Goal: Participate in discussion: Engage in conversation with other users on a specific topic

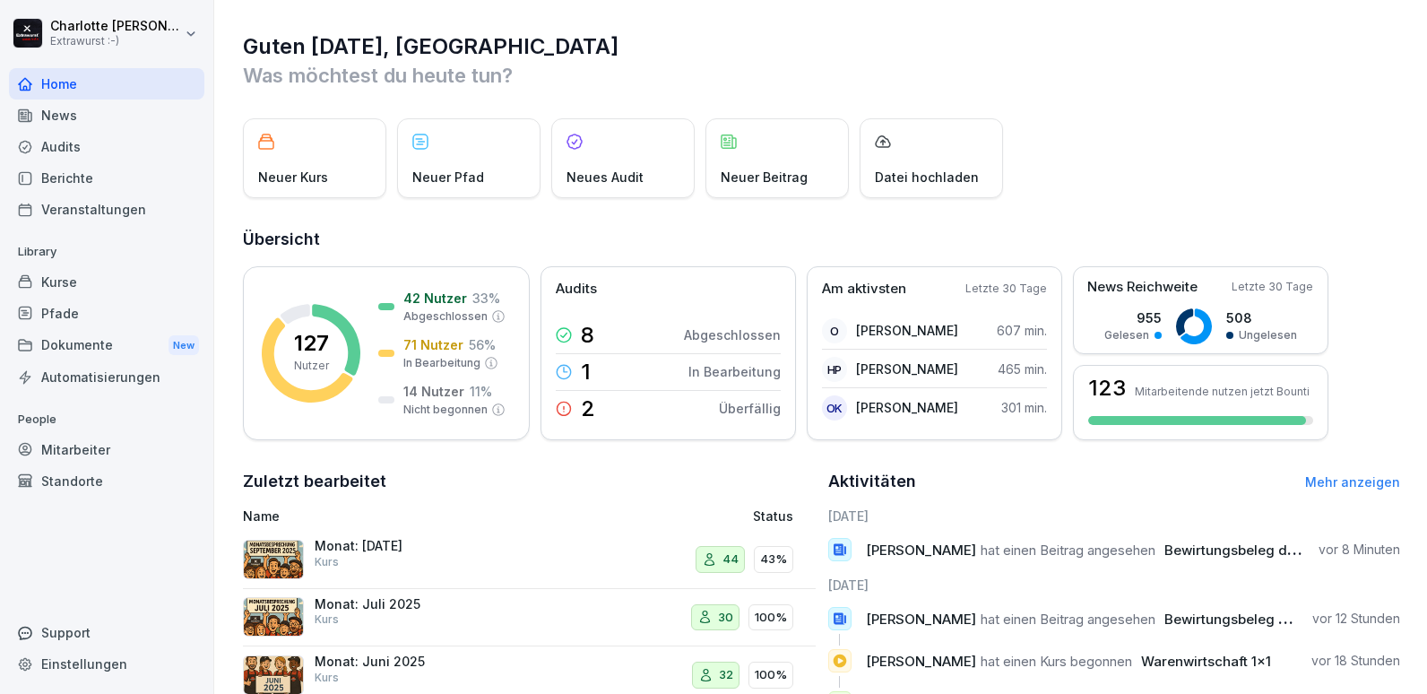
click at [48, 113] on div "News" at bounding box center [106, 115] width 195 height 31
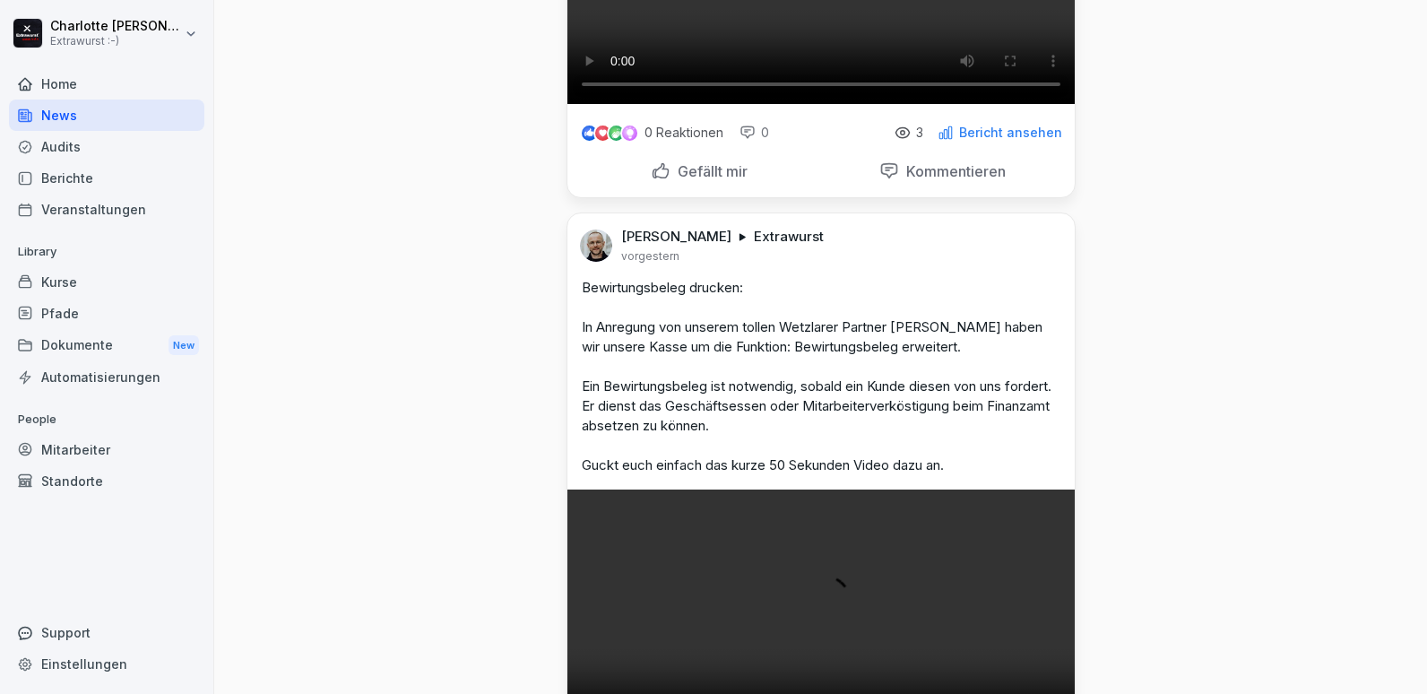
scroll to position [986, 0]
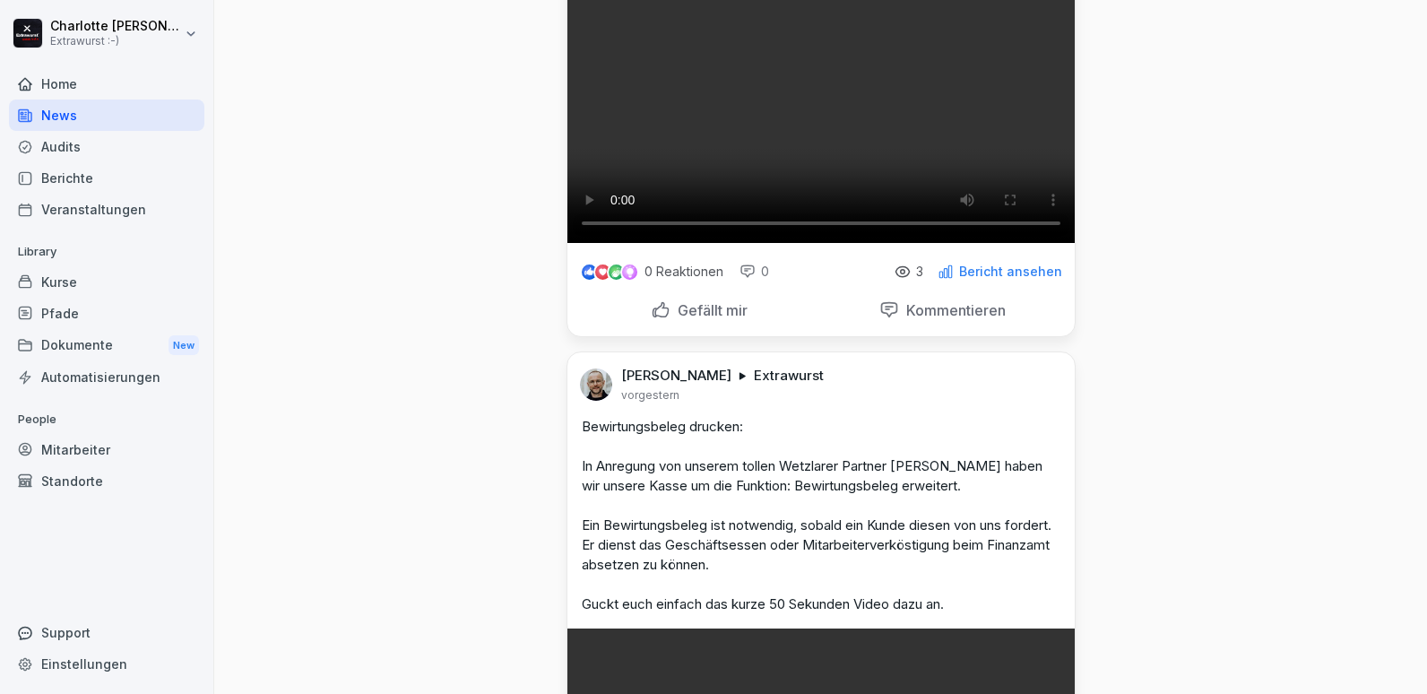
scroll to position [807, 0]
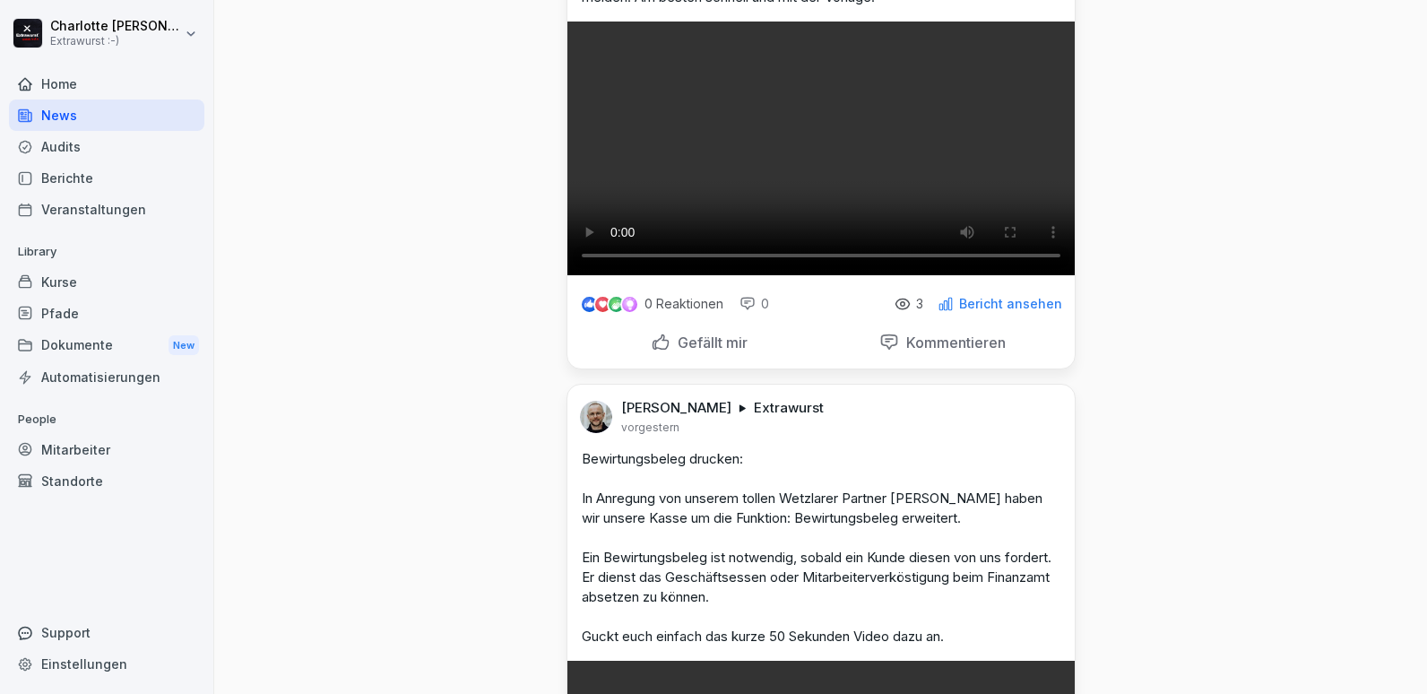
click at [654, 275] on video at bounding box center [822, 149] width 508 height 254
click at [899, 351] on p "Kommentieren" at bounding box center [952, 343] width 107 height 18
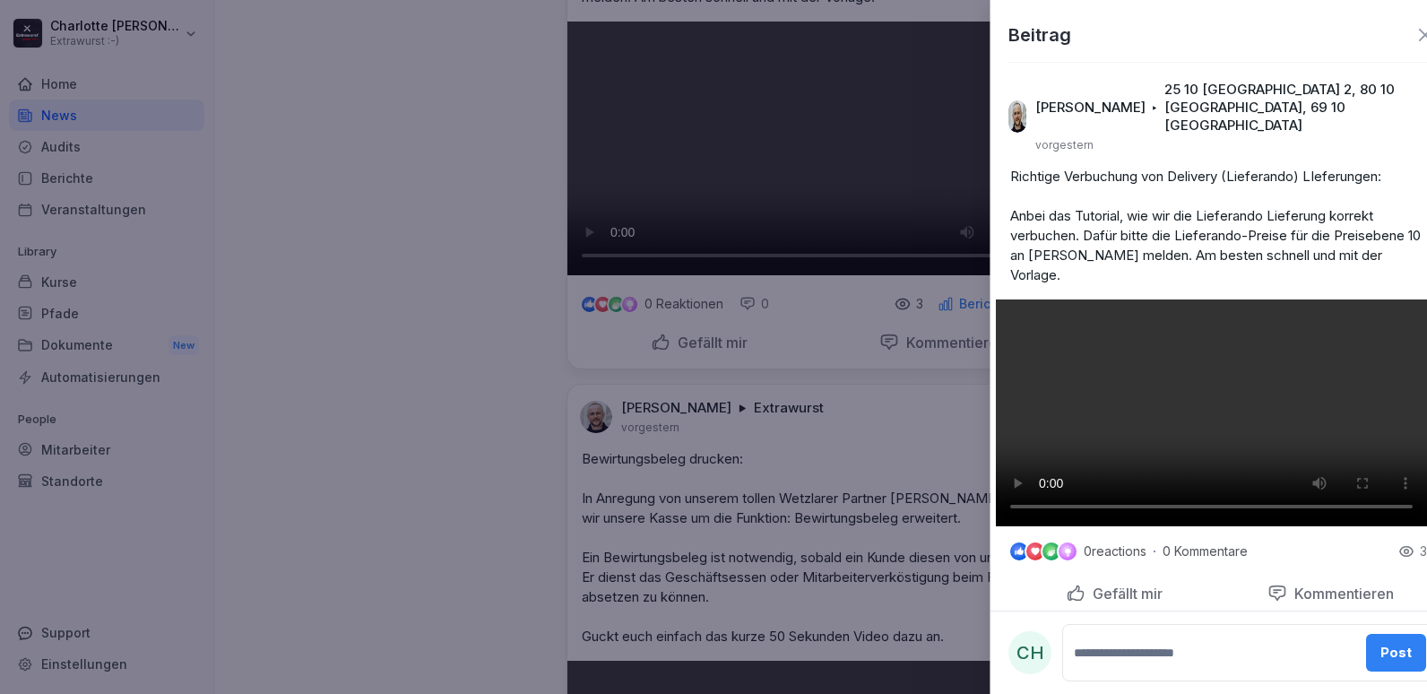
click at [837, 586] on div at bounding box center [713, 347] width 1427 height 694
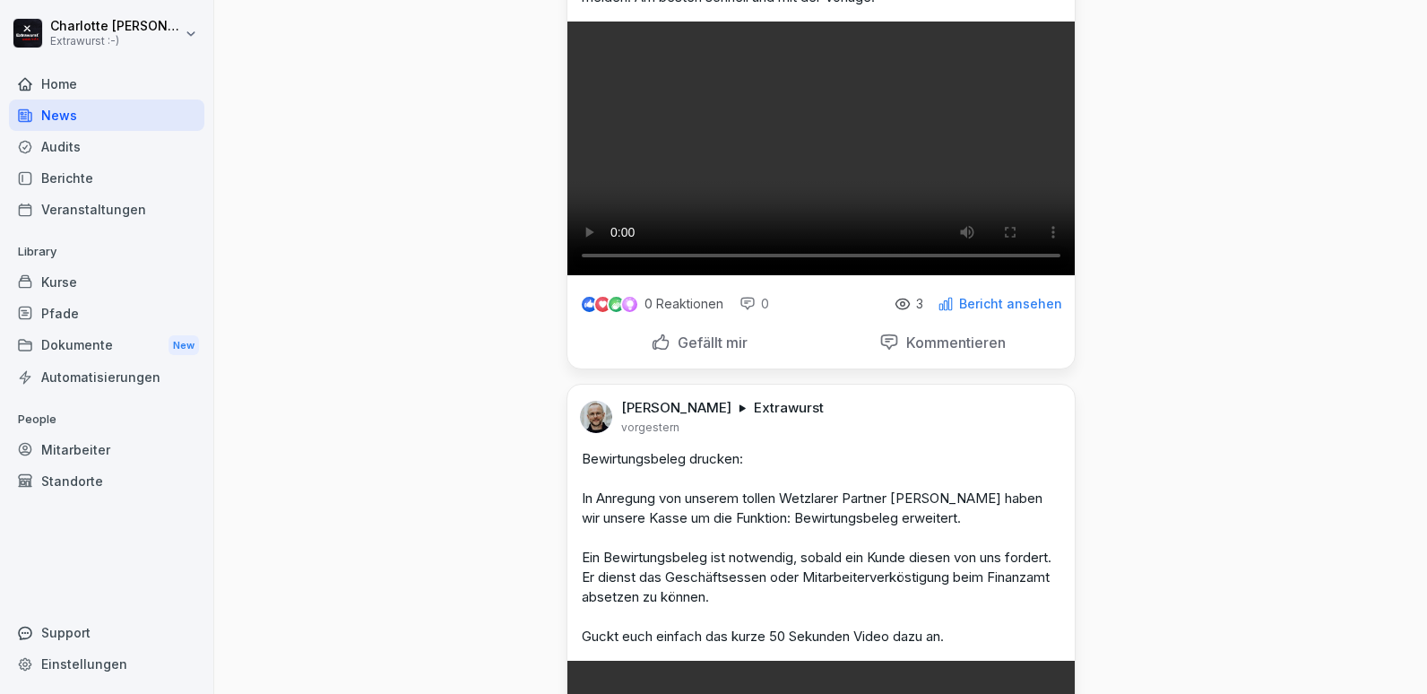
click at [921, 351] on p "Kommentieren" at bounding box center [952, 343] width 107 height 18
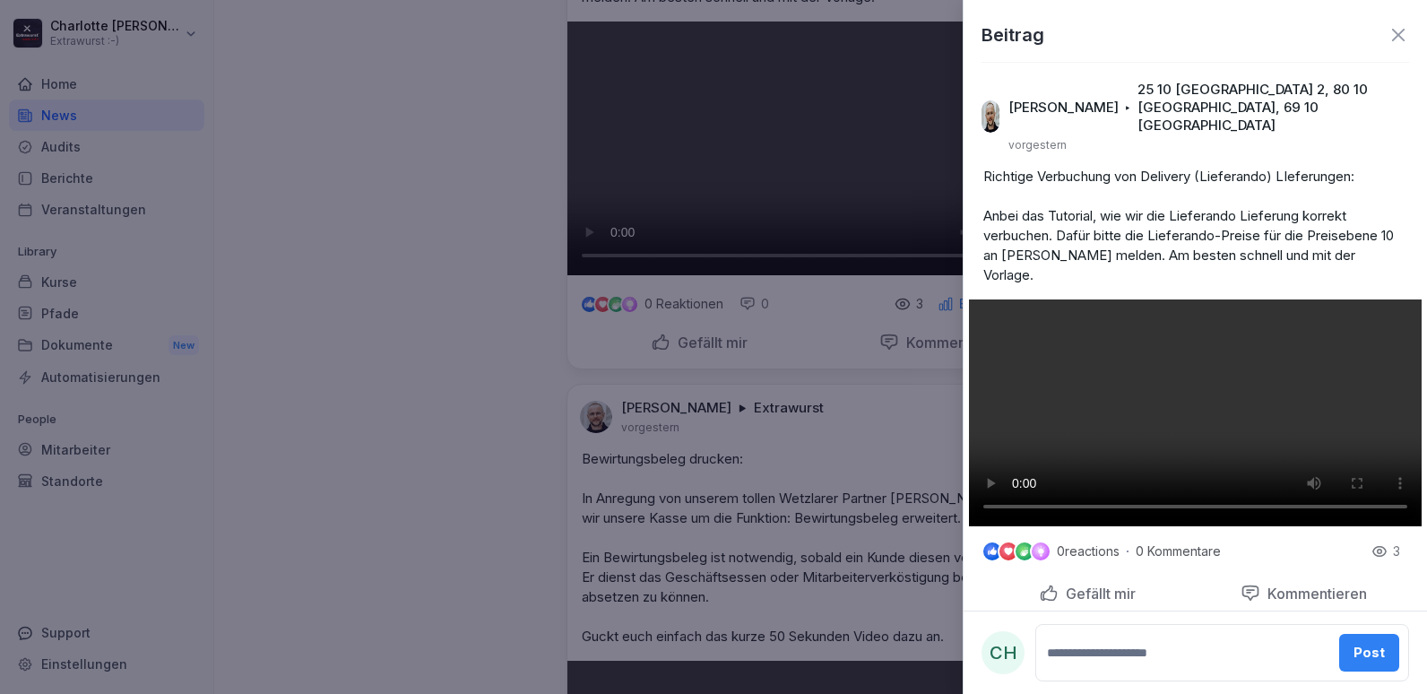
click at [921, 586] on div at bounding box center [713, 347] width 1427 height 694
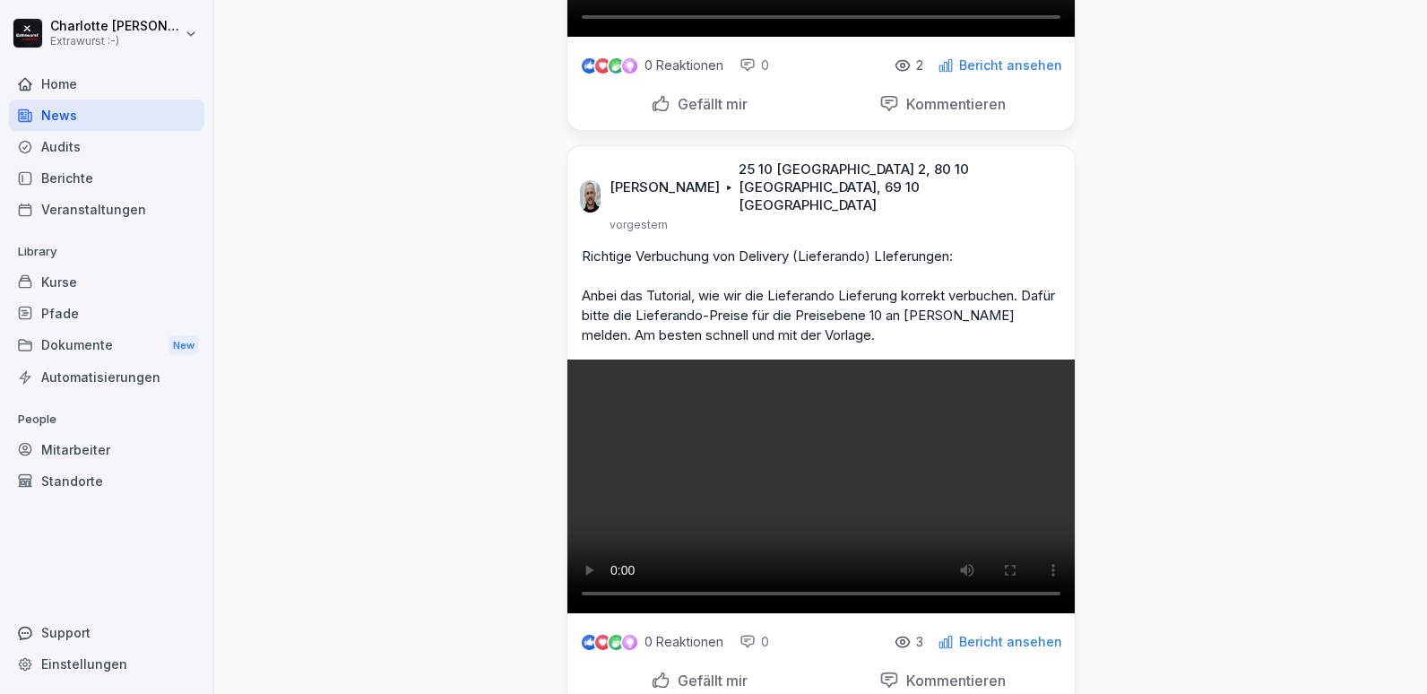
scroll to position [448, 0]
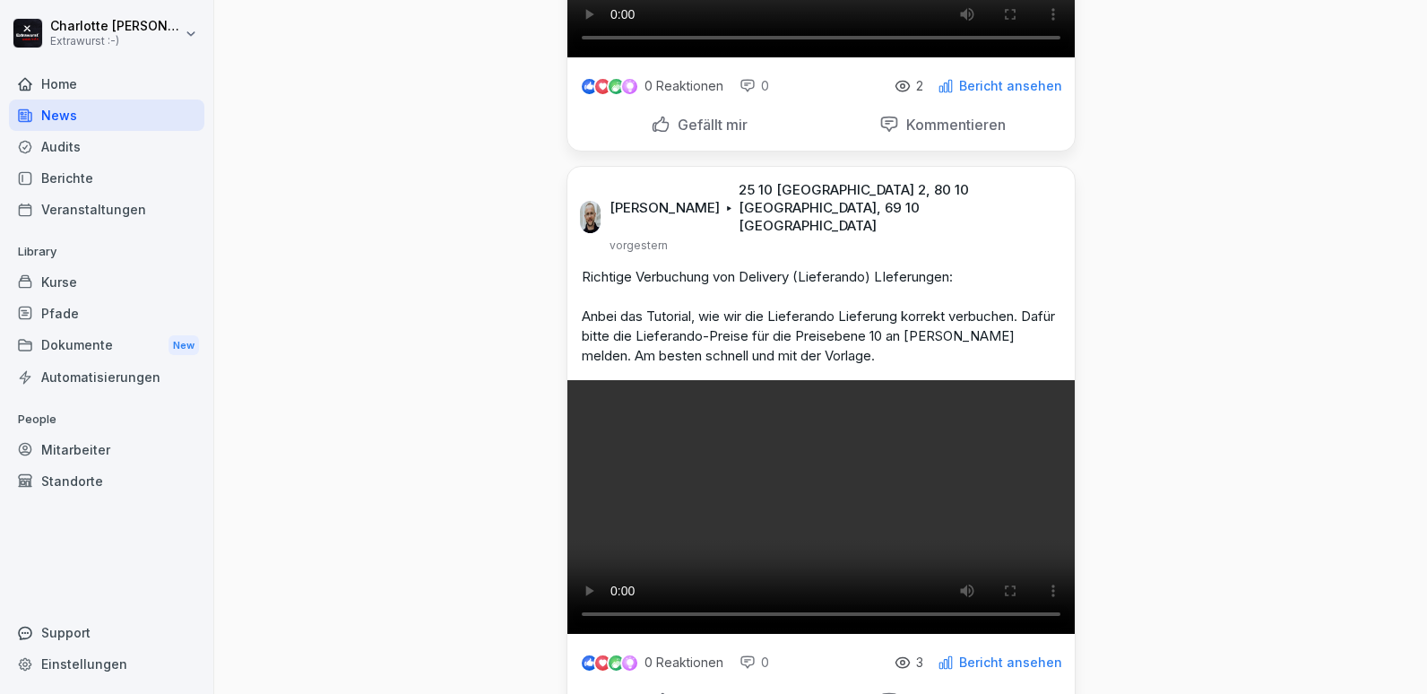
click at [914, 134] on p "Kommentieren" at bounding box center [952, 125] width 107 height 18
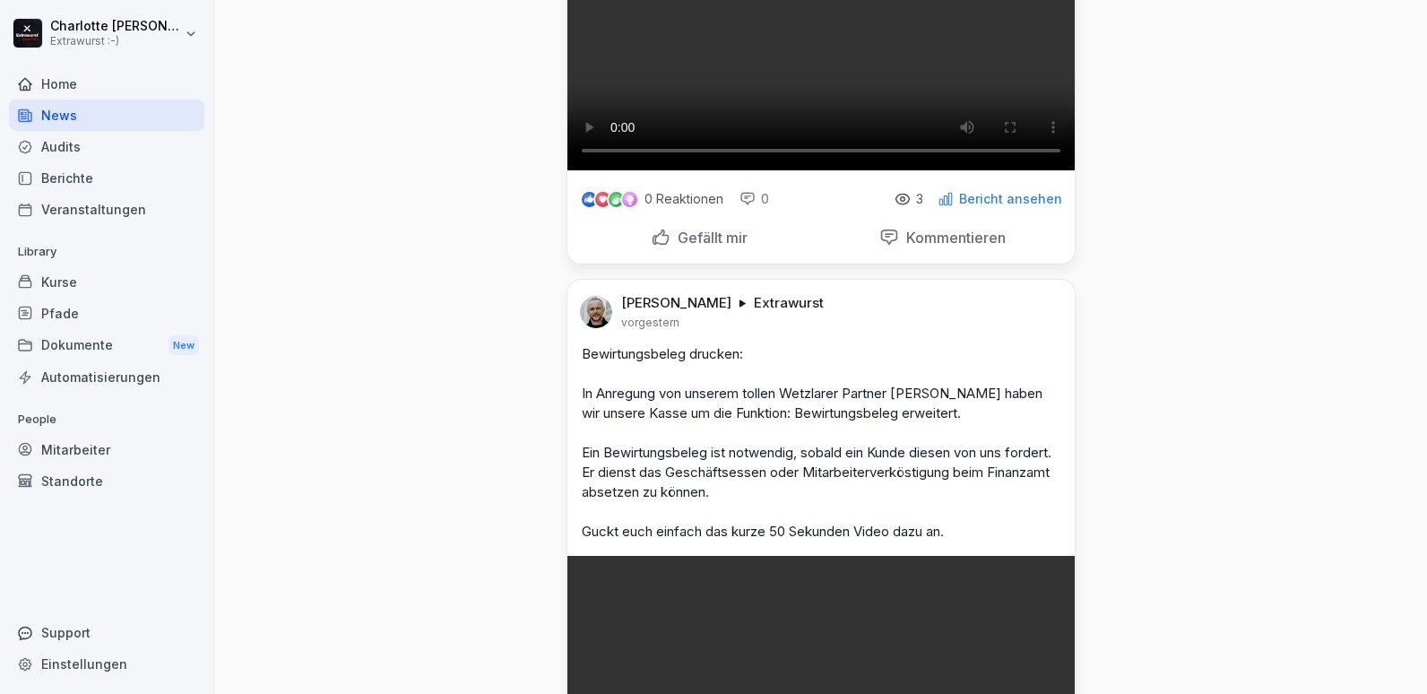
scroll to position [986, 0]
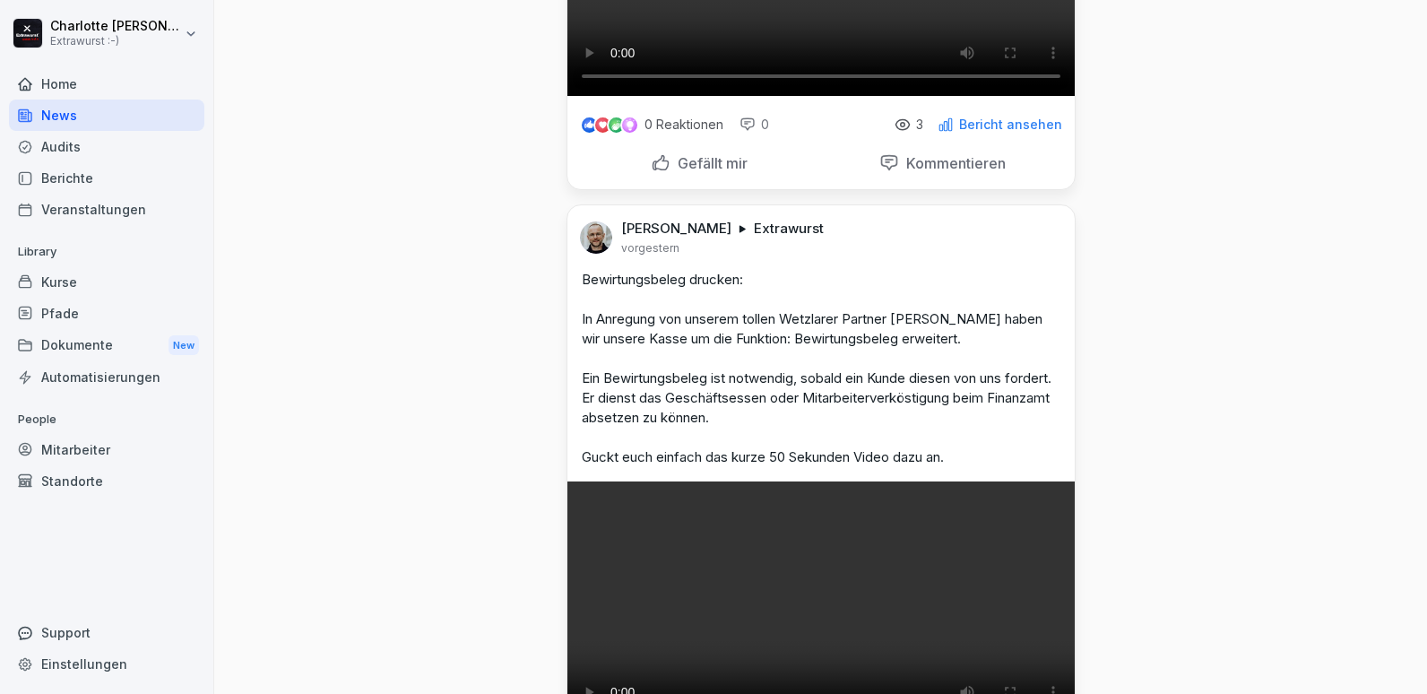
click at [932, 172] on p "Kommentieren" at bounding box center [952, 163] width 107 height 18
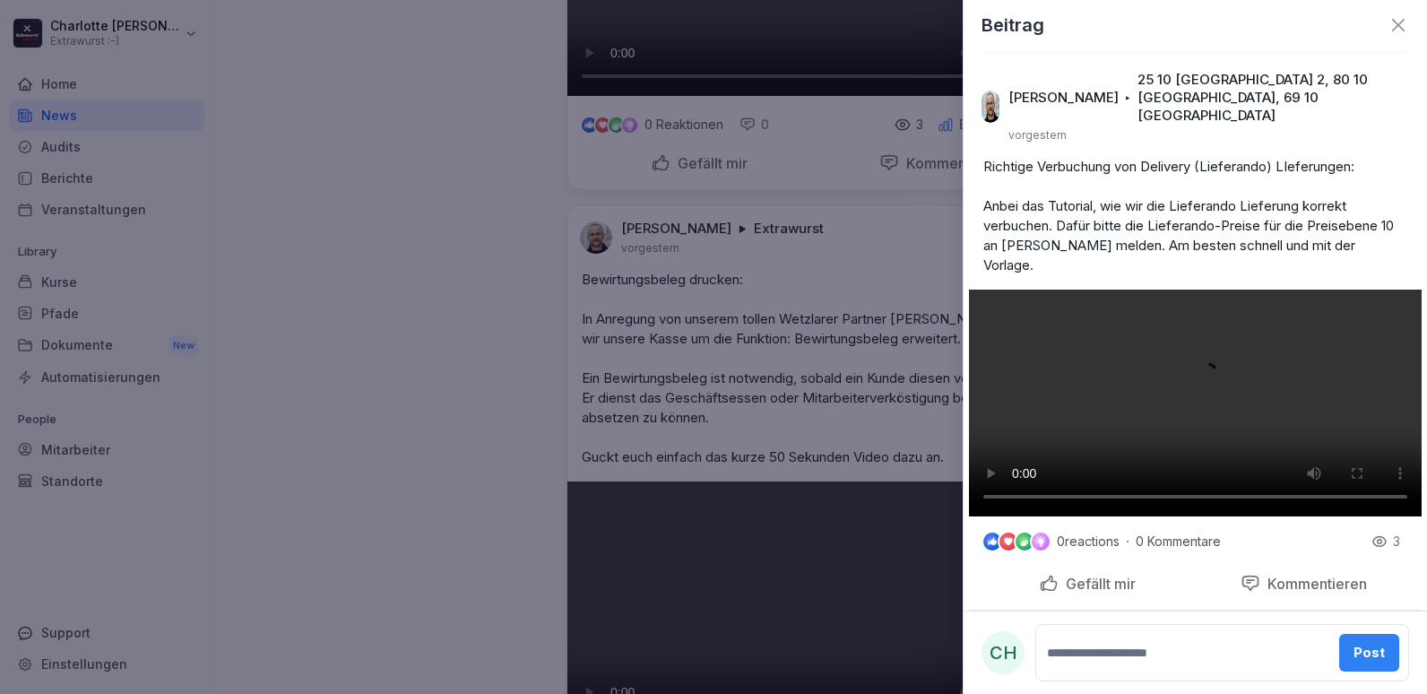
scroll to position [96, 0]
click at [1072, 650] on textarea at bounding box center [1186, 653] width 285 height 36
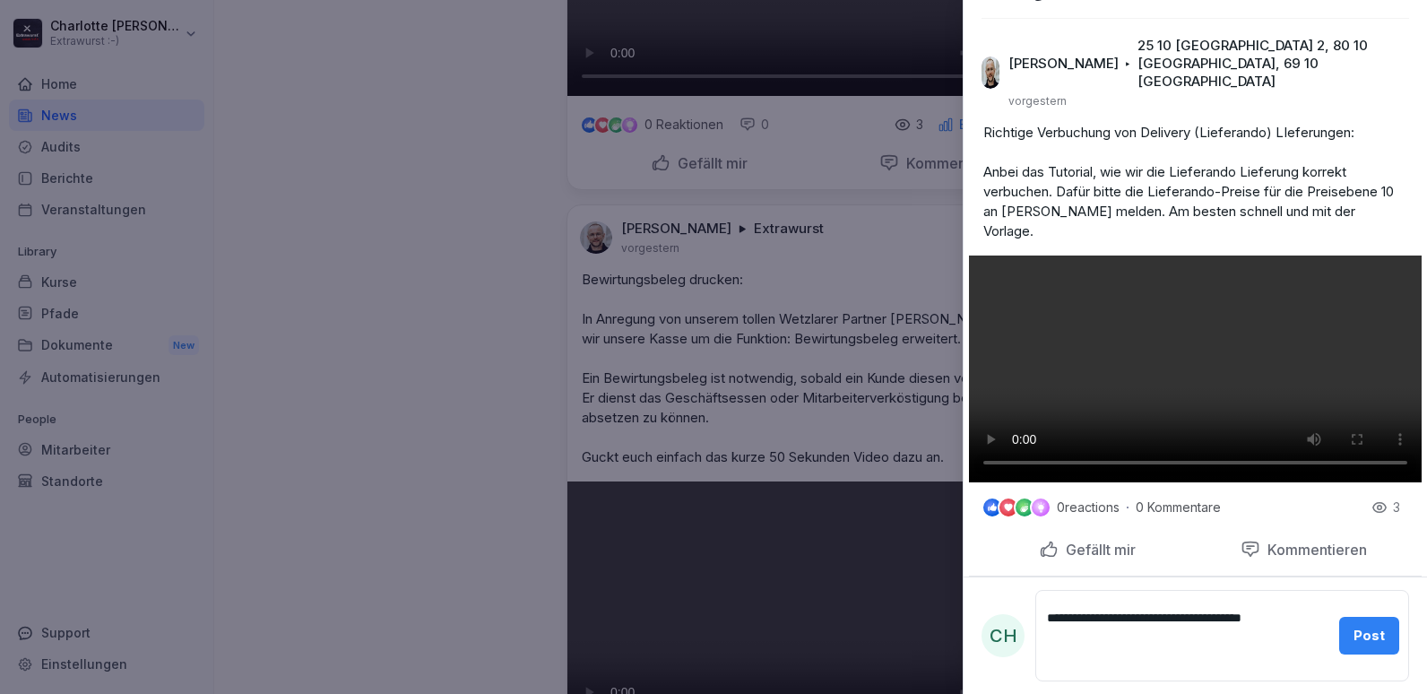
type textarea "**********"
click at [1368, 634] on div "Post" at bounding box center [1369, 636] width 31 height 20
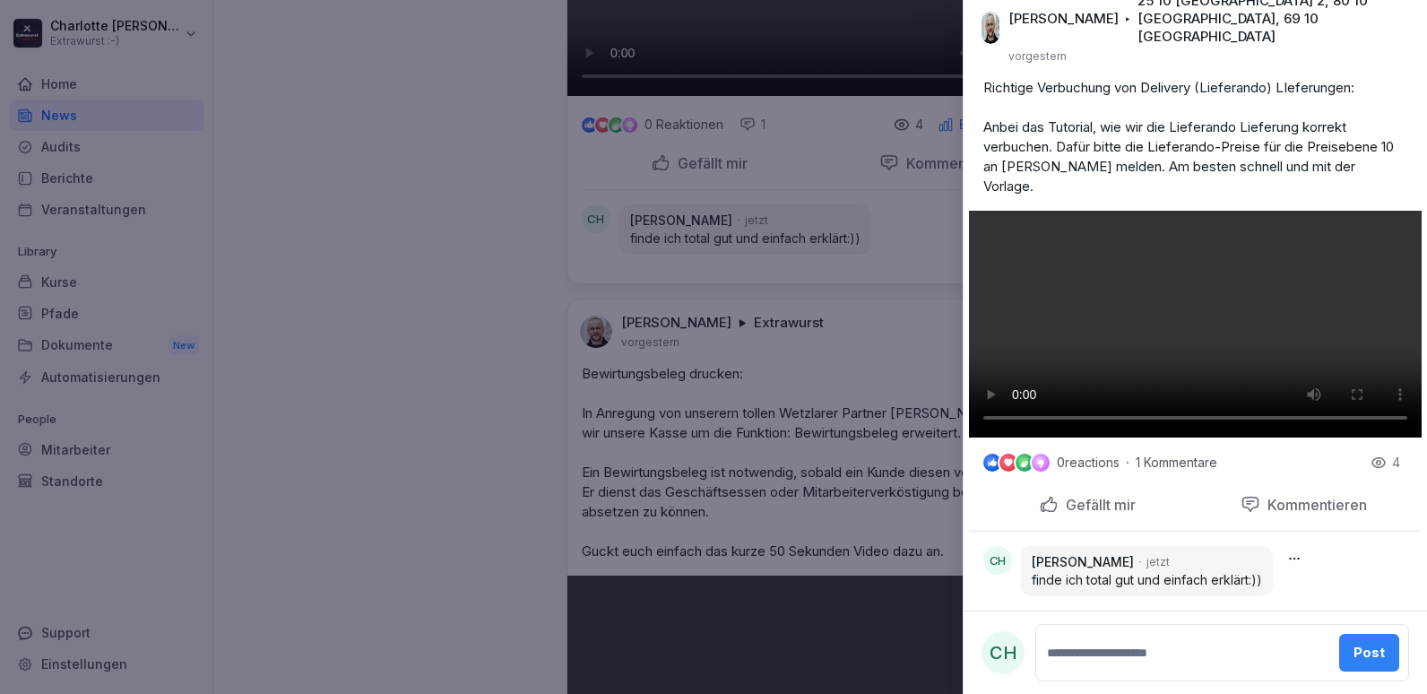
scroll to position [175, 0]
click at [420, 514] on div at bounding box center [713, 347] width 1427 height 694
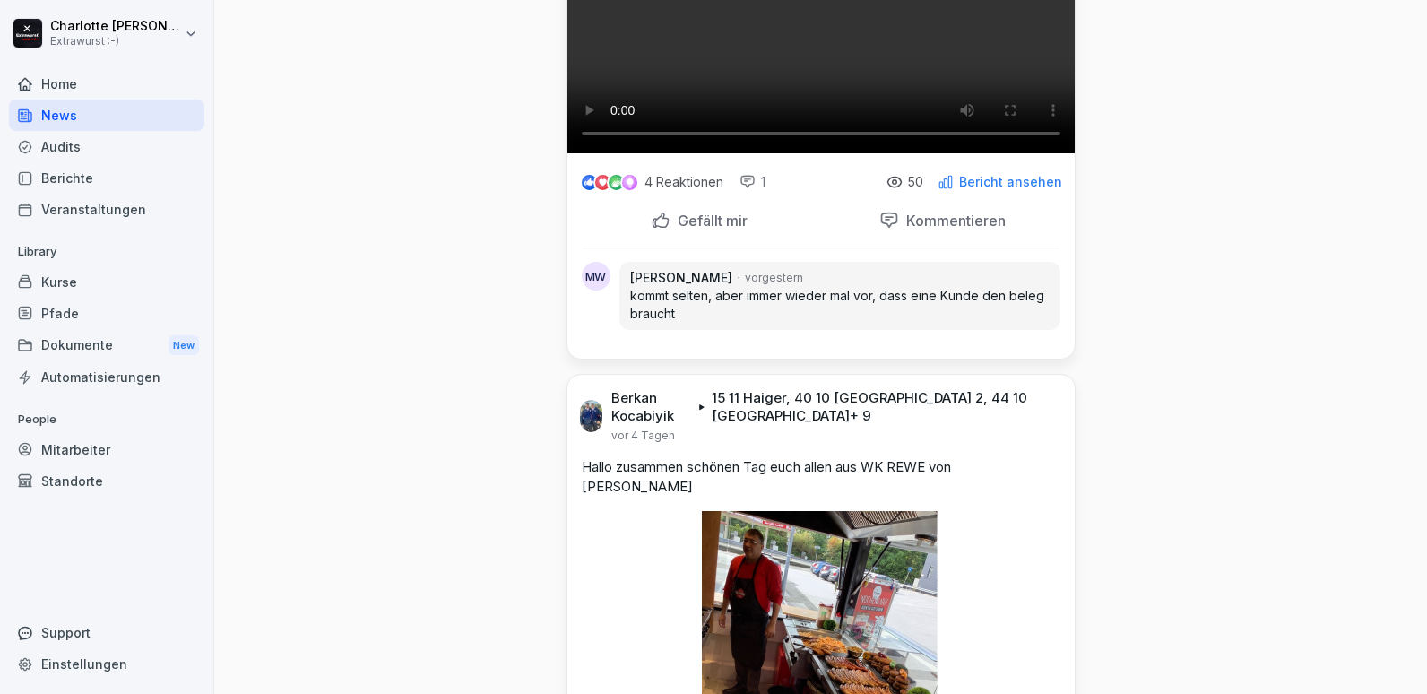
scroll to position [1704, 0]
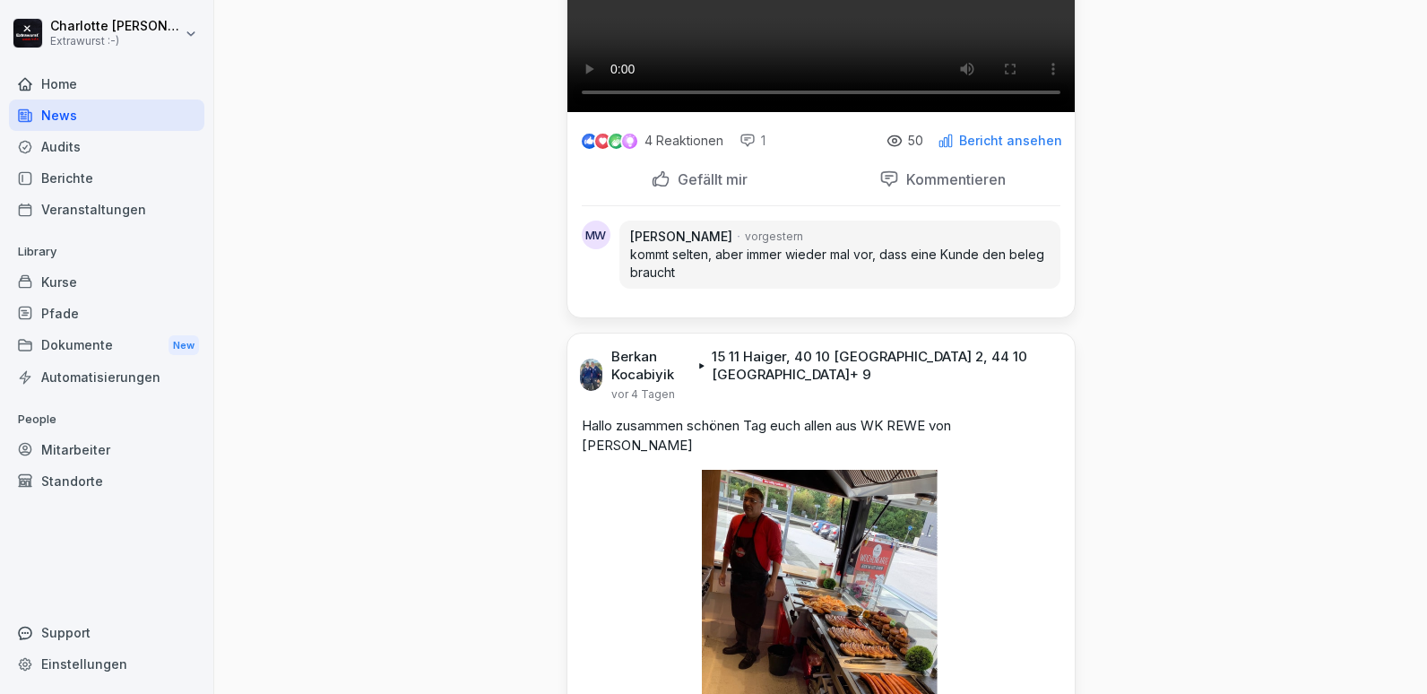
click at [899, 188] on p "Kommentieren" at bounding box center [952, 179] width 107 height 18
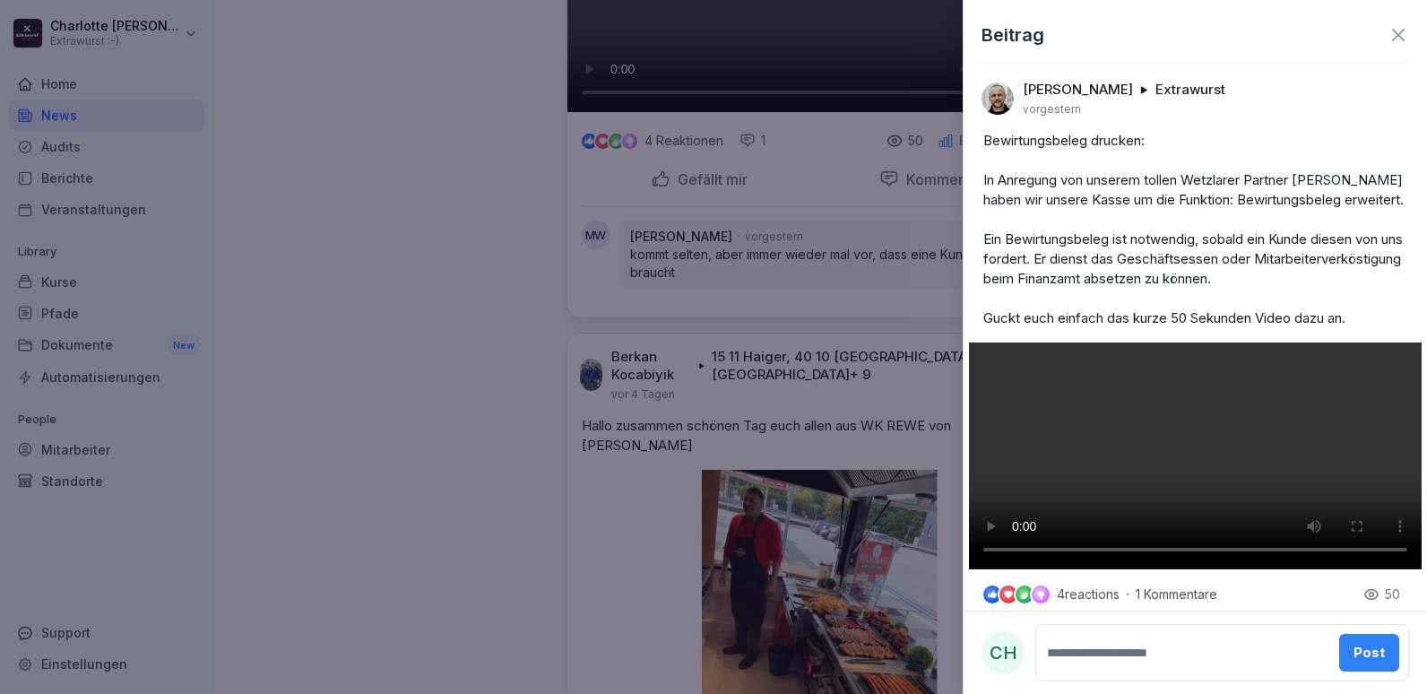
click at [1071, 649] on textarea at bounding box center [1186, 653] width 285 height 36
type textarea "*"
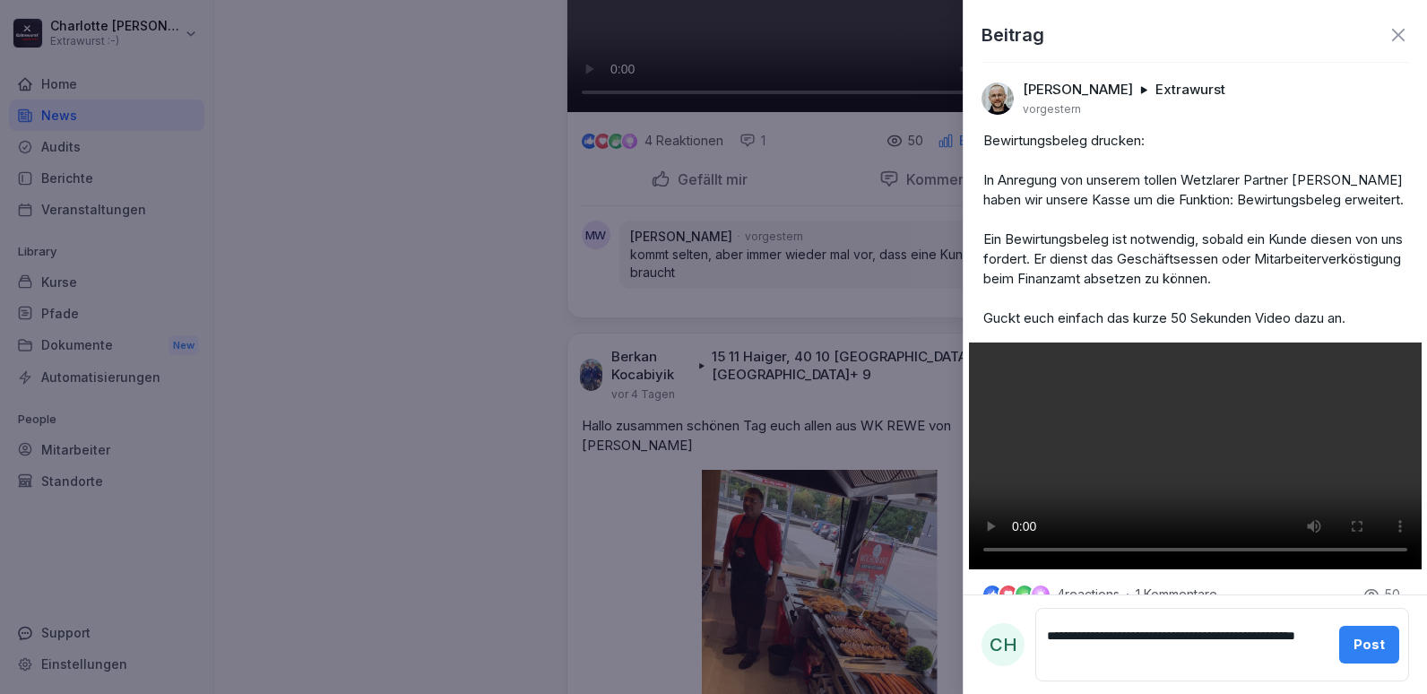
click at [1123, 632] on textarea "**********" at bounding box center [1180, 645] width 273 height 54
type textarea "**********"
click at [1354, 651] on div "Post" at bounding box center [1369, 645] width 31 height 20
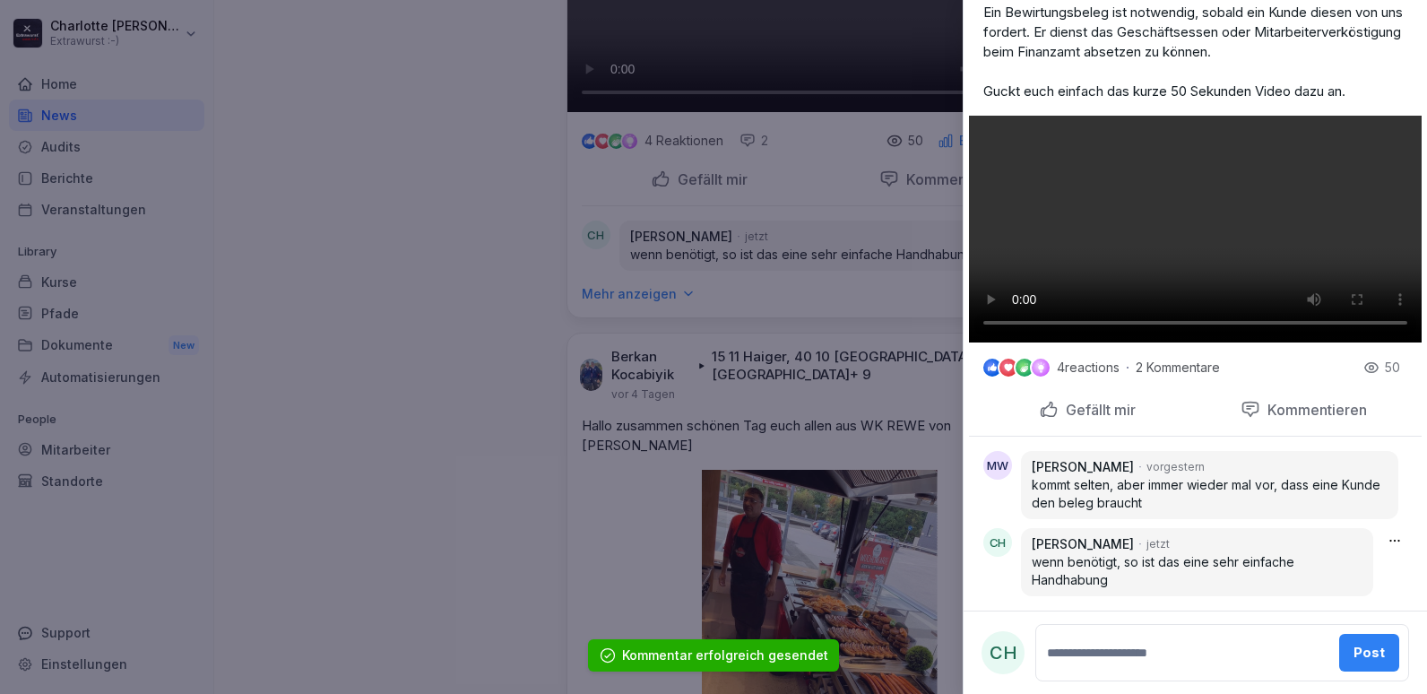
scroll to position [349, 0]
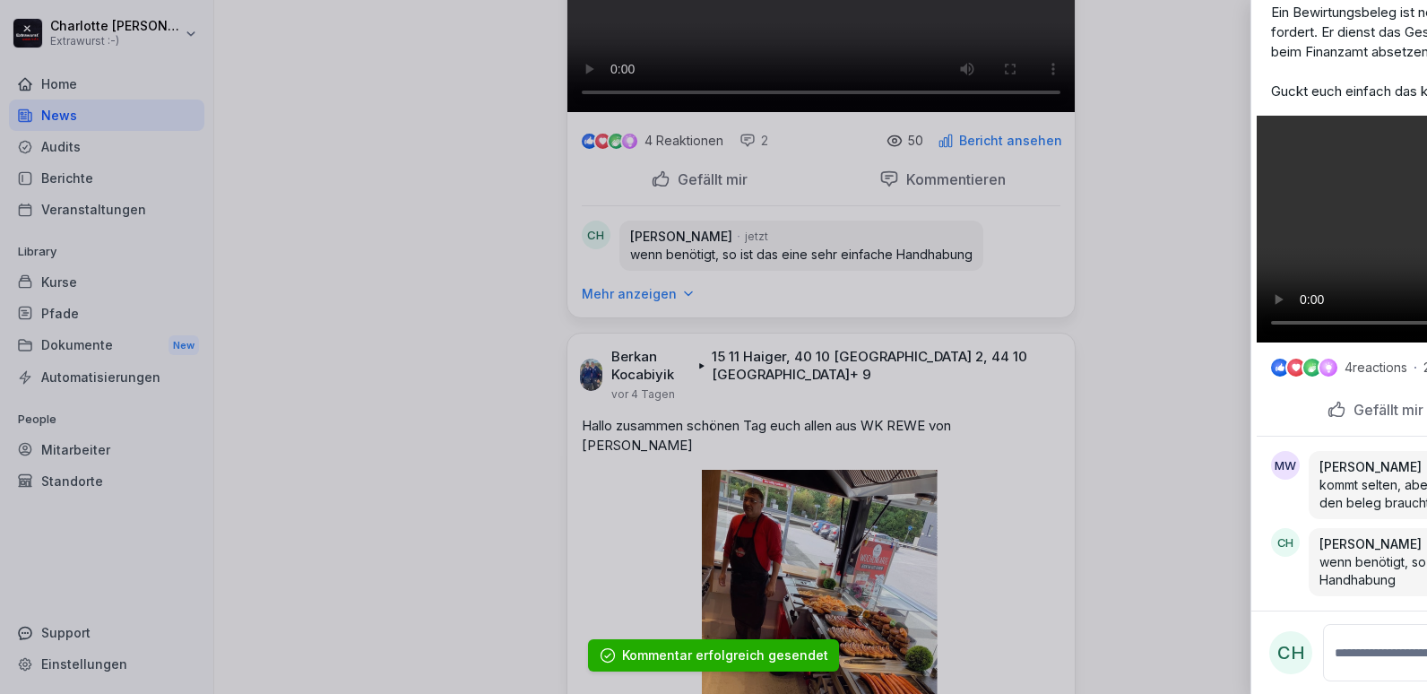
click at [383, 410] on div at bounding box center [713, 347] width 1427 height 694
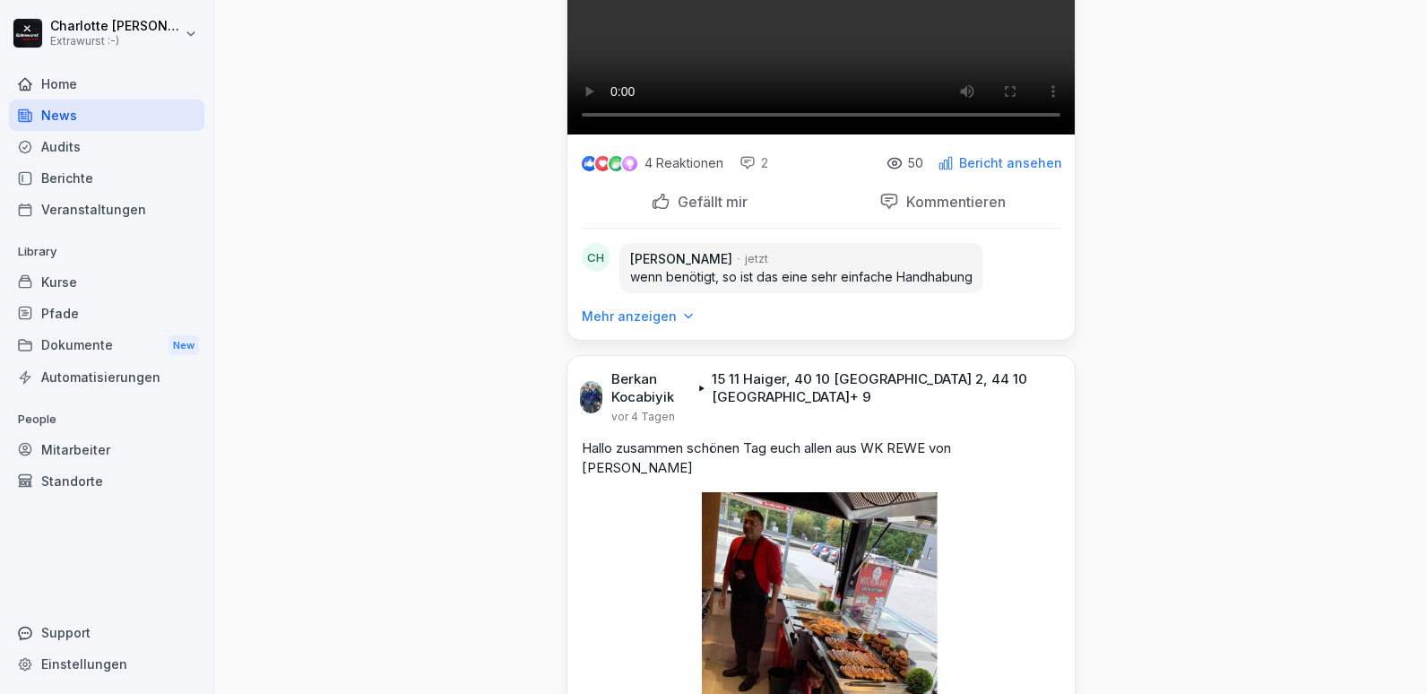
scroll to position [1883, 0]
